Goal: Find specific page/section: Find specific page/section

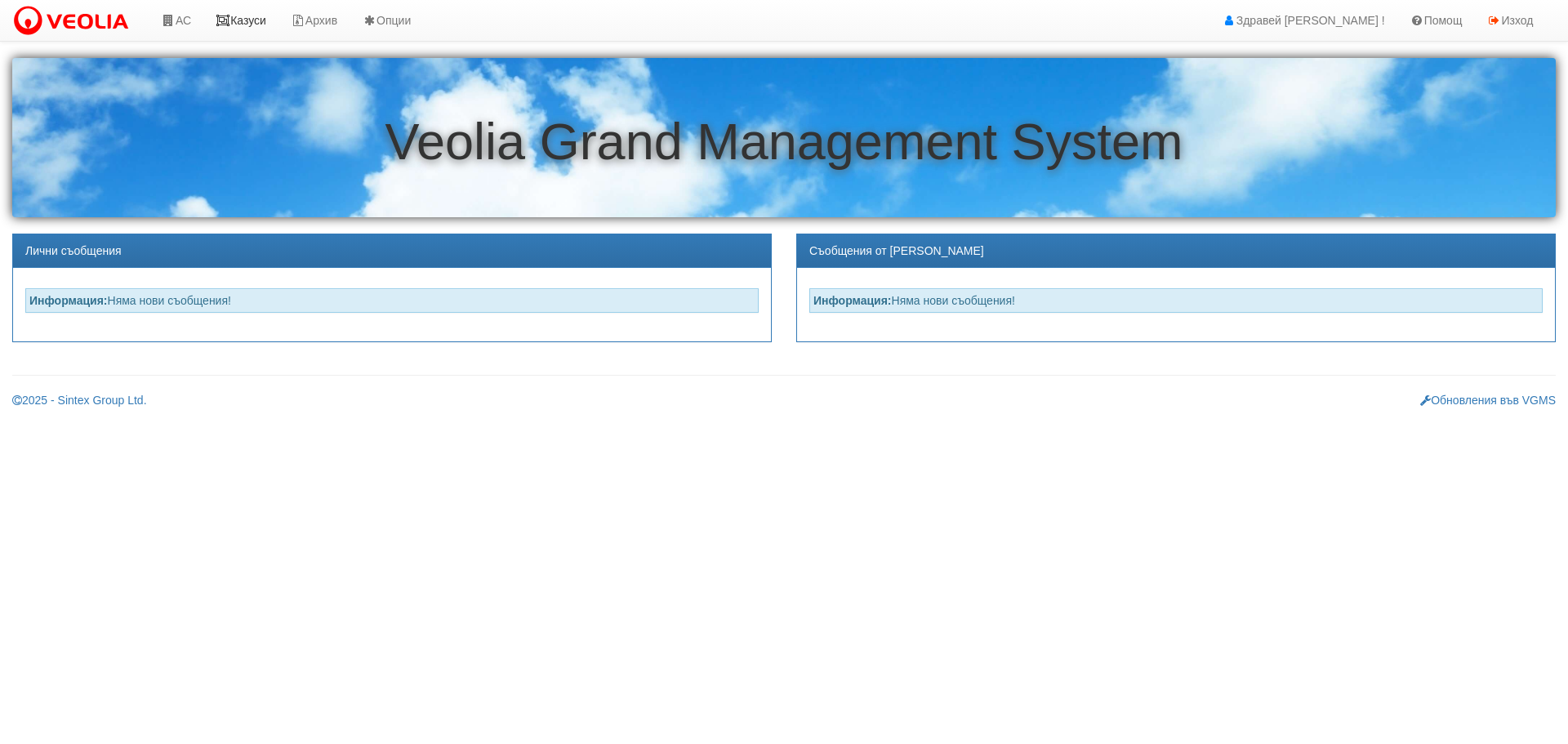
click at [245, 17] on link "Казуси" at bounding box center [241, 20] width 75 height 40
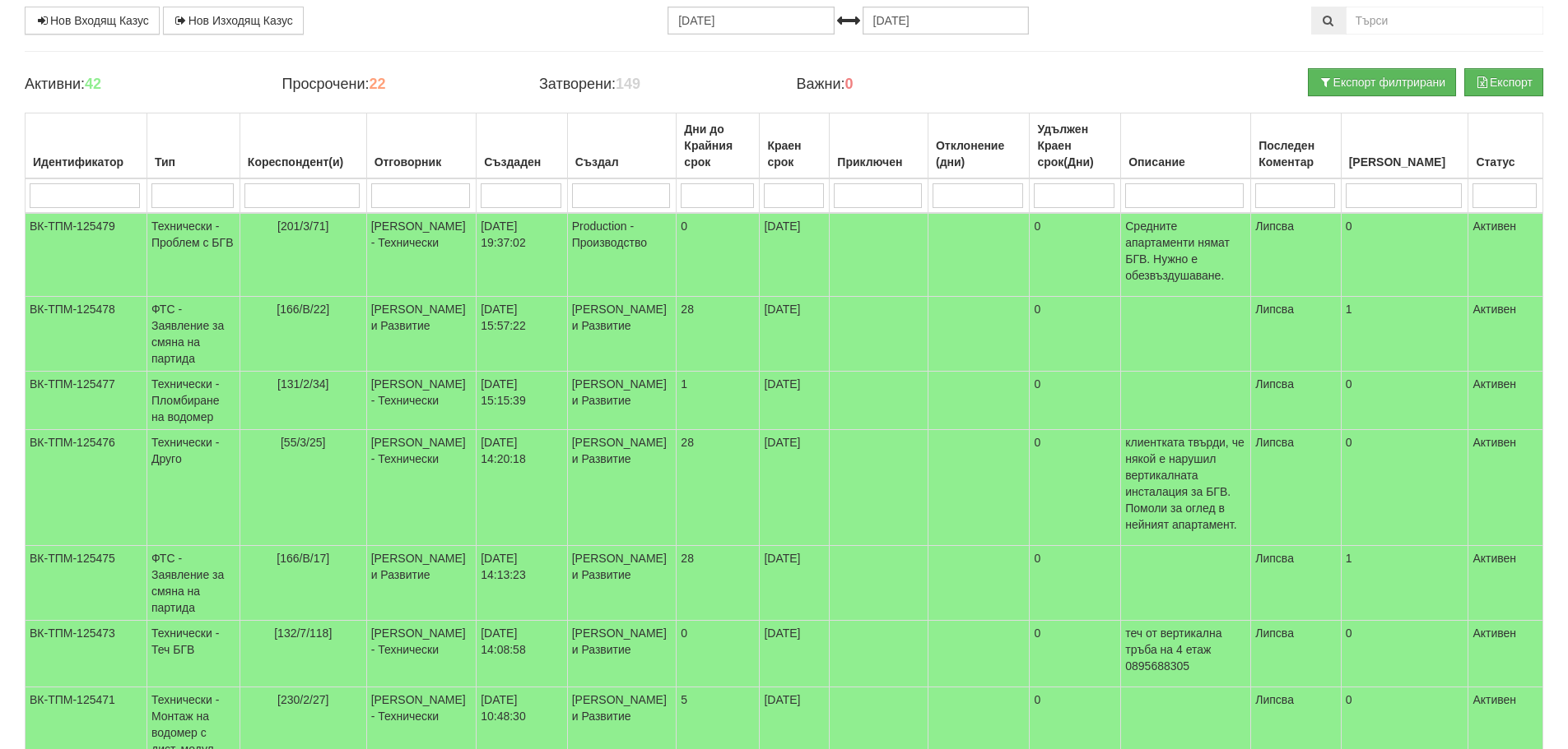
scroll to position [165, 0]
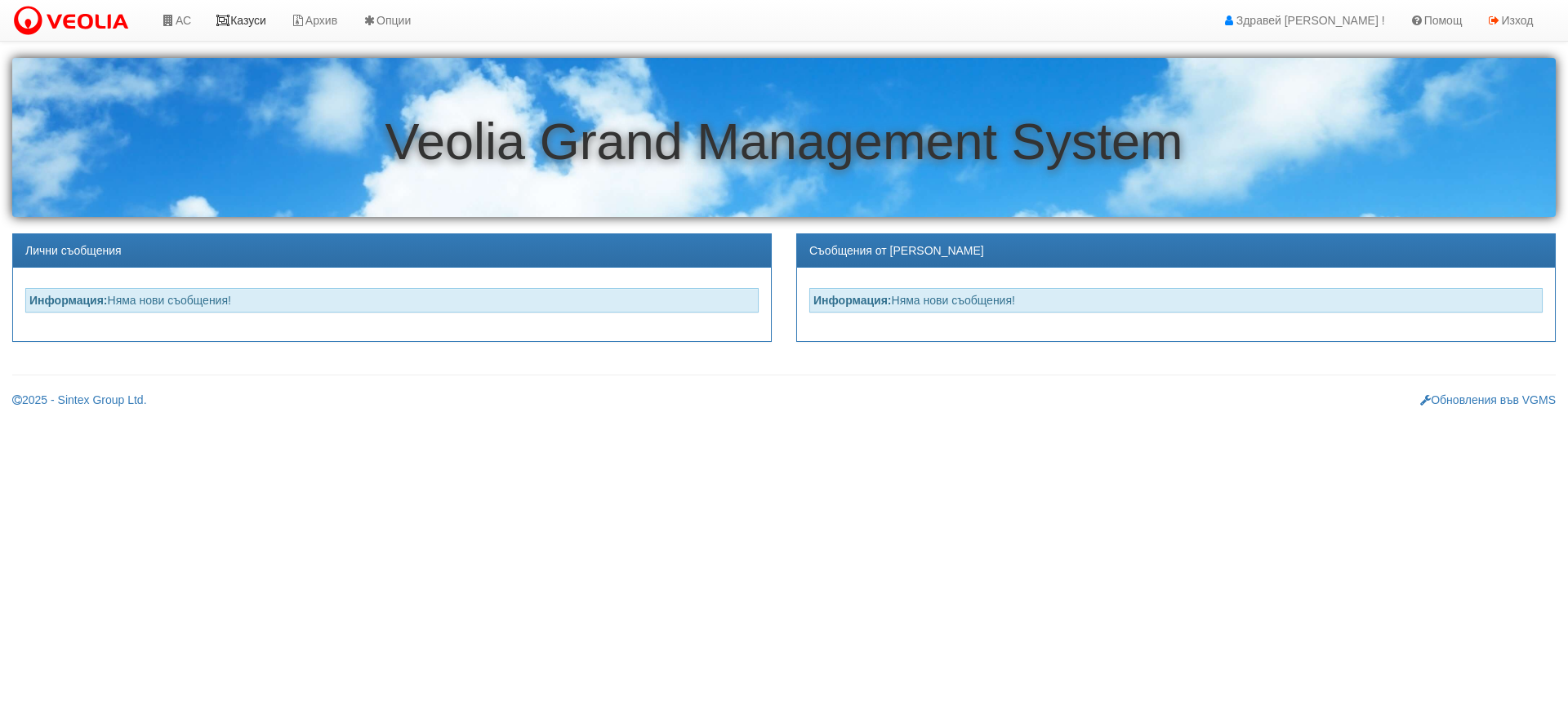
click at [245, 18] on link "Казуси" at bounding box center [241, 20] width 75 height 40
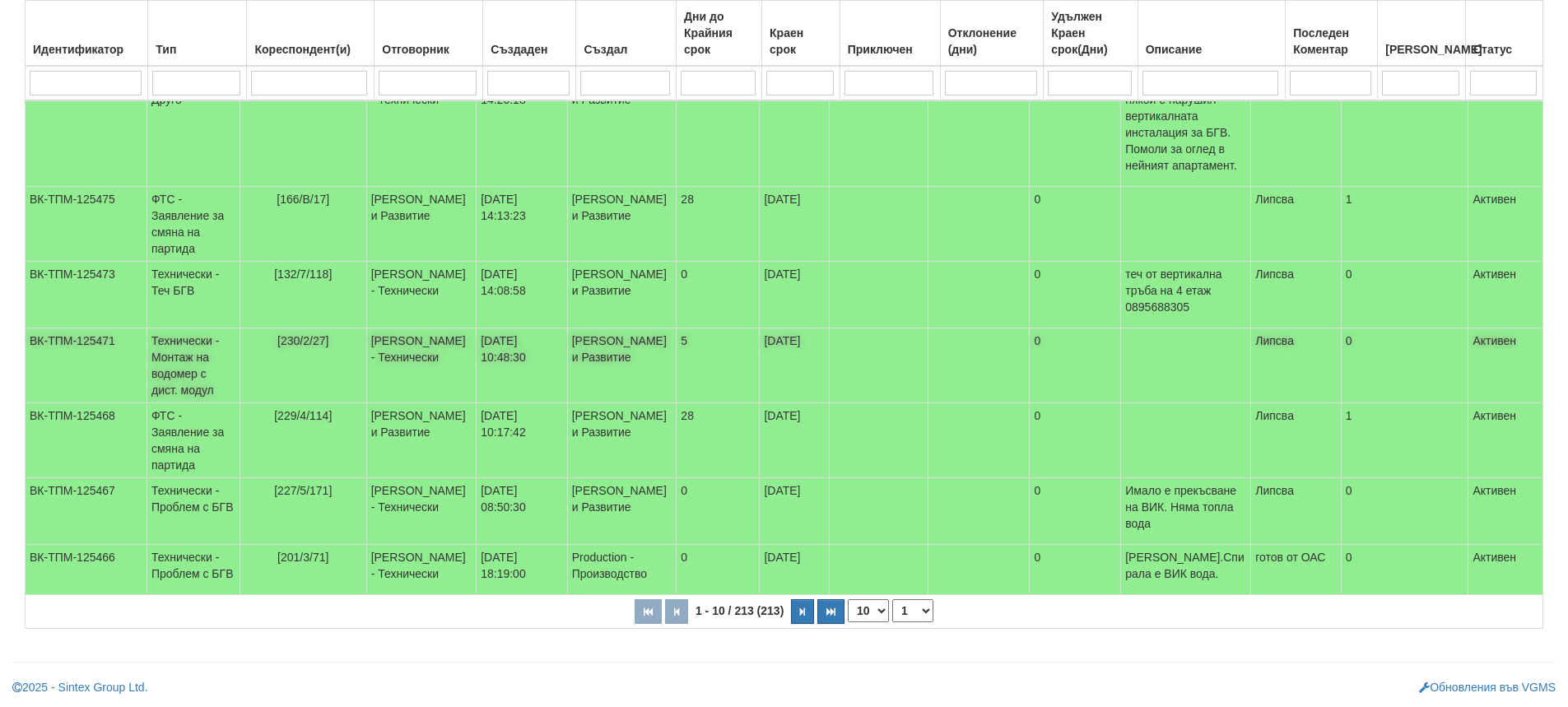
scroll to position [473, 0]
click at [802, 610] on icon "button" at bounding box center [802, 611] width 5 height 9
select select "2"
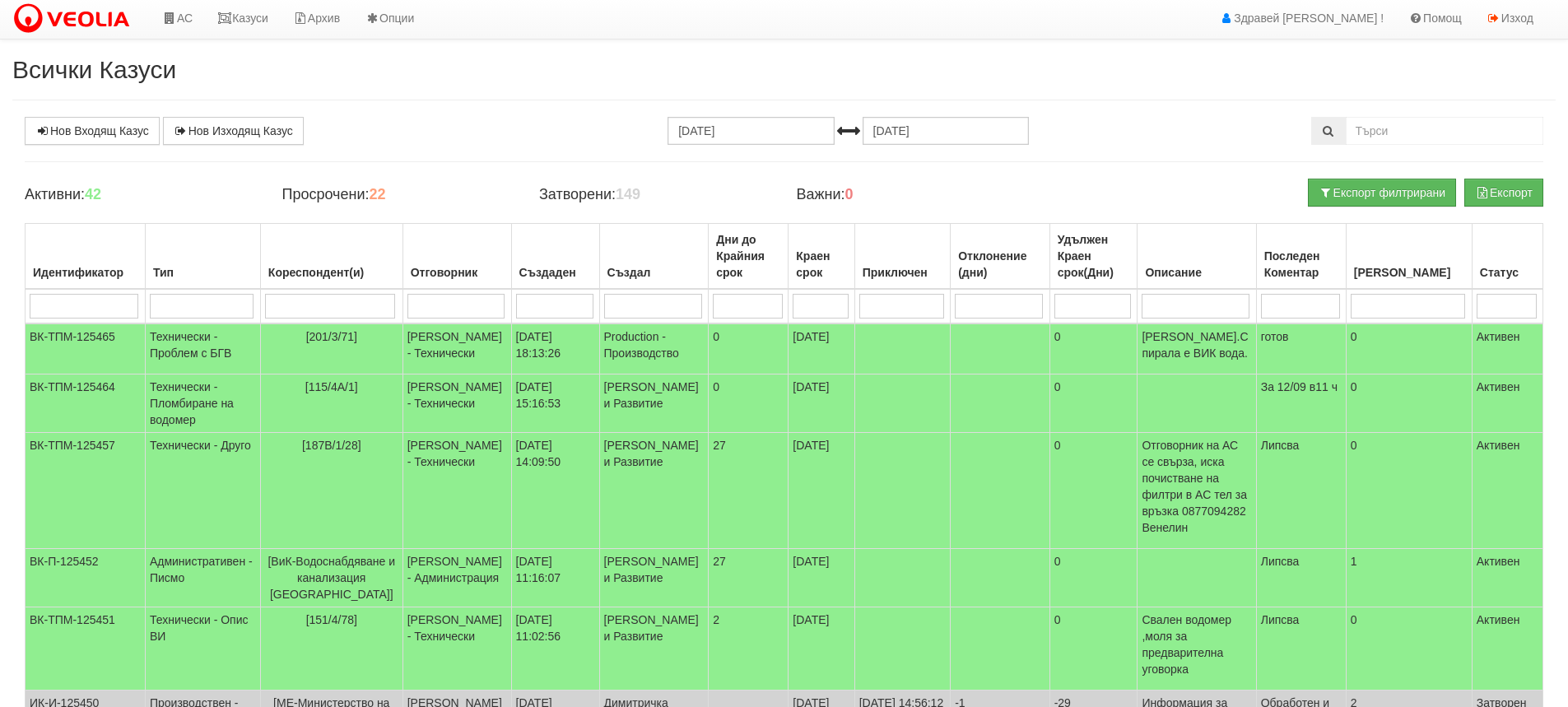
scroll to position [0, 0]
